Goal: Transaction & Acquisition: Purchase product/service

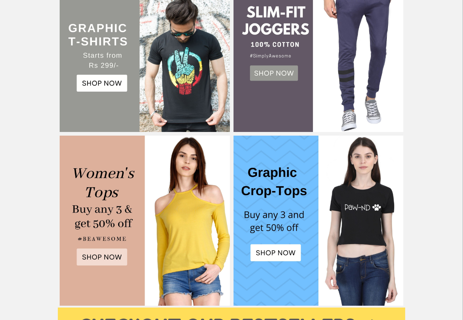
scroll to position [158, 0]
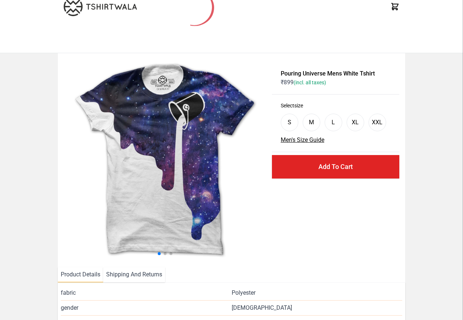
scroll to position [168, 0]
